Goal: Check status

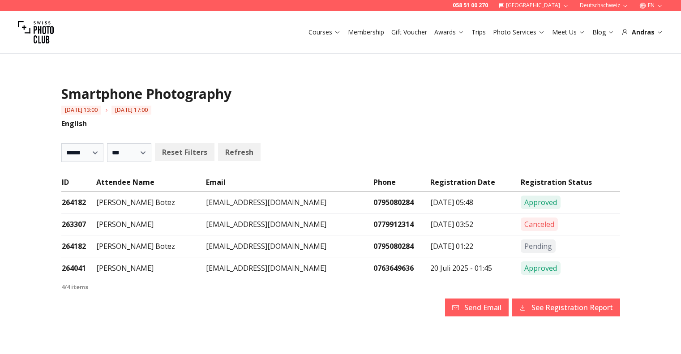
select select
click at [561, 247] on td "Pending" at bounding box center [569, 246] width 99 height 22
click at [441, 247] on td "1 Aug. 2025 - 01:22" at bounding box center [475, 246] width 91 height 22
click at [549, 244] on span "Pending" at bounding box center [537, 245] width 35 height 13
drag, startPoint x: 278, startPoint y: 247, endPoint x: 198, endPoint y: 247, distance: 80.1
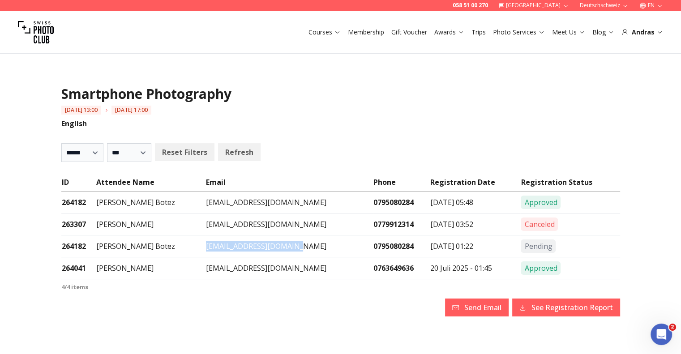
click at [198, 247] on tr "264182 Lesley Lawson Botez lesleyklawson@gmail.com 0795080284 1 Aug. 2025 - 01:…" at bounding box center [340, 246] width 559 height 22
click at [127, 251] on td "Lesley Lawson Botez" at bounding box center [151, 246] width 110 height 22
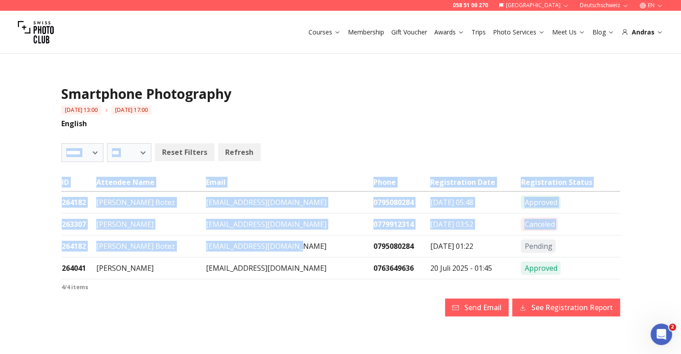
drag, startPoint x: 80, startPoint y: 246, endPoint x: 294, endPoint y: 243, distance: 214.8
click at [294, 243] on div "Smartphone Photography 27 September 2025 13:00 27 September 2025 17:00 English …" at bounding box center [340, 203] width 573 height 320
click at [294, 243] on td "lesleyklawson@gmail.com" at bounding box center [288, 246] width 167 height 22
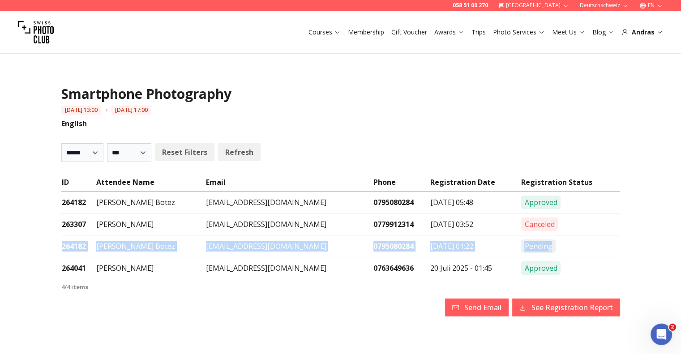
drag, startPoint x: 61, startPoint y: 245, endPoint x: 568, endPoint y: 235, distance: 507.2
click at [568, 235] on tr "264182 Lesley Lawson Botez lesleyklawson@gmail.com 0795080284 1 Aug. 2025 - 01:…" at bounding box center [340, 246] width 559 height 22
copy tr "264182 Lesley Lawson Botez lesleyklawson@gmail.com 0795080284 1 Aug. 2025 - 01:…"
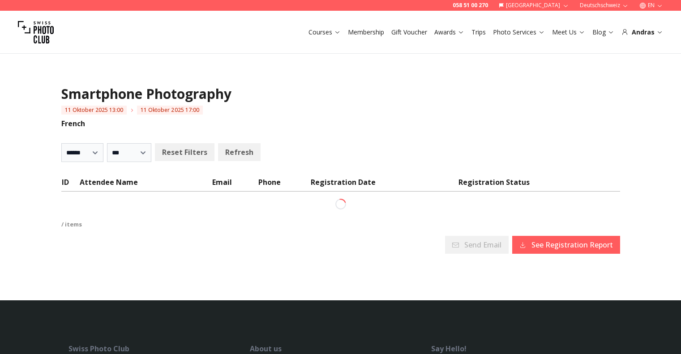
select select
